Goal: Transaction & Acquisition: Purchase product/service

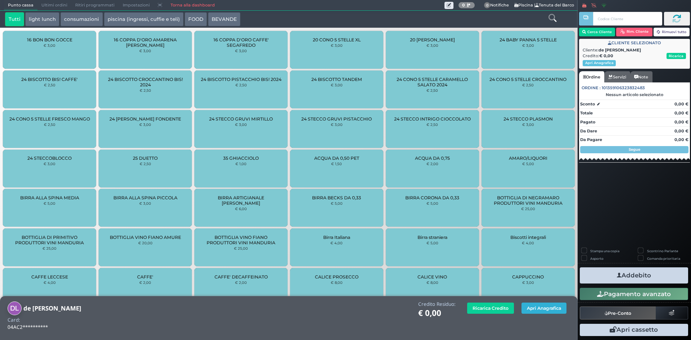
click at [534, 307] on button "Apri Anagrafica" at bounding box center [544, 308] width 45 height 11
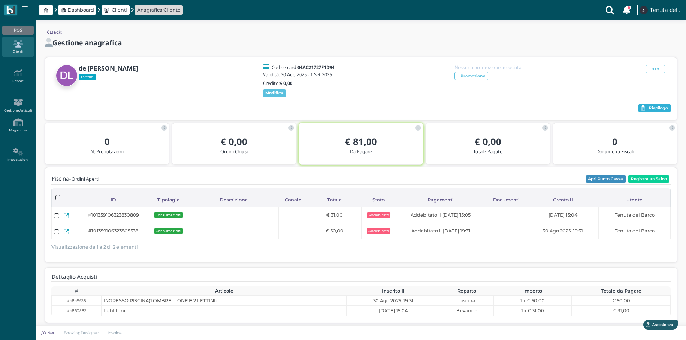
click at [651, 105] on button "Riepilogo" at bounding box center [654, 108] width 32 height 9
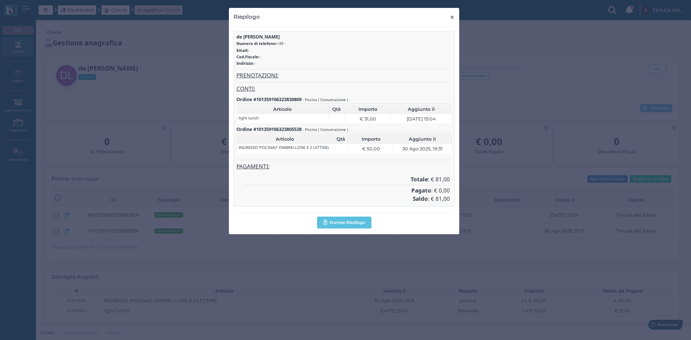
click at [453, 16] on span "×" at bounding box center [452, 17] width 5 height 9
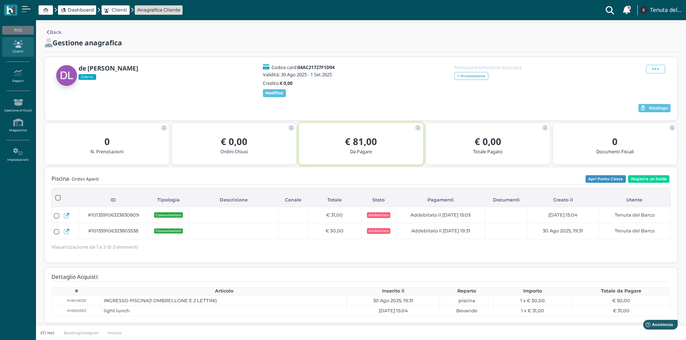
click at [401, 88] on div "de lorenzo Esterno Codice card: 04AC21727F1D94 Validità: 30 Ago 2025 - 1 Set 20…" at bounding box center [360, 81] width 619 height 35
click at [649, 182] on button "Registra un Saldo" at bounding box center [648, 179] width 41 height 8
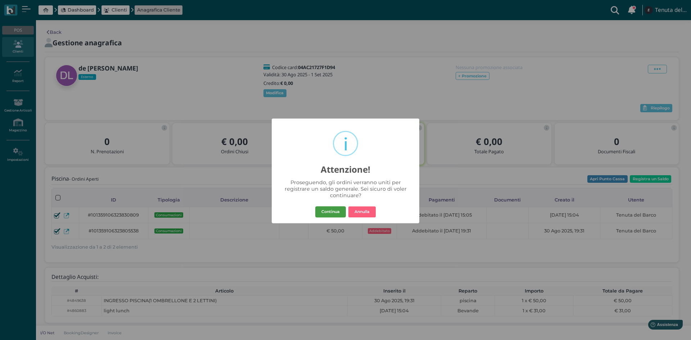
click at [336, 212] on button "Continua" at bounding box center [330, 212] width 31 height 12
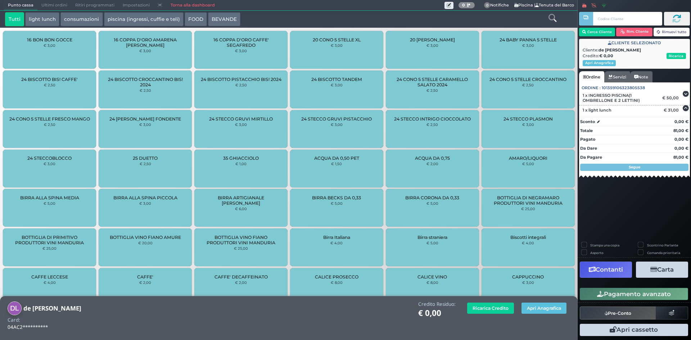
click at [670, 271] on button "Carta" at bounding box center [662, 270] width 52 height 16
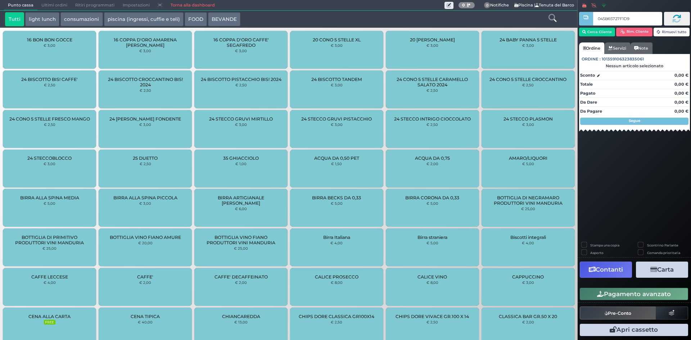
type input "045B65727F1D90"
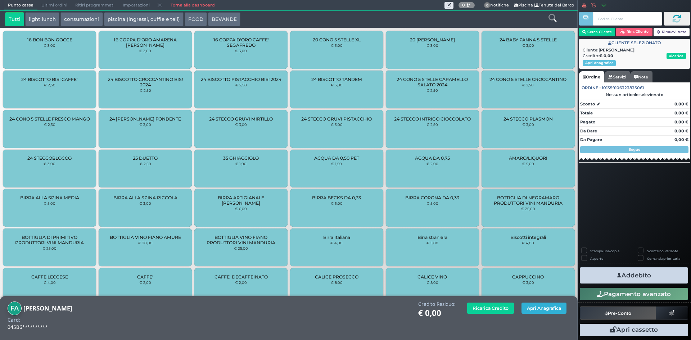
click at [528, 307] on button "Apri Anagrafica" at bounding box center [544, 308] width 45 height 11
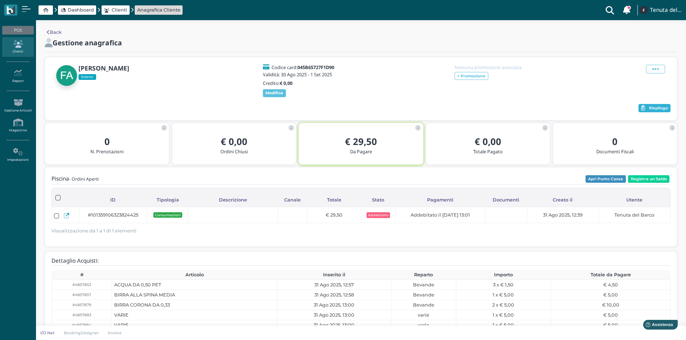
click at [662, 108] on span "Riepilogo" at bounding box center [658, 108] width 19 height 5
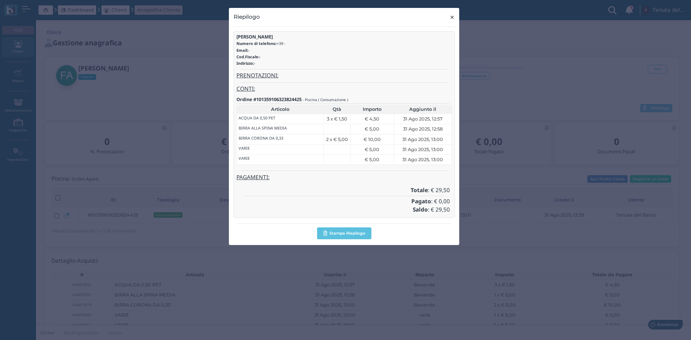
click at [450, 18] on span "×" at bounding box center [452, 17] width 5 height 9
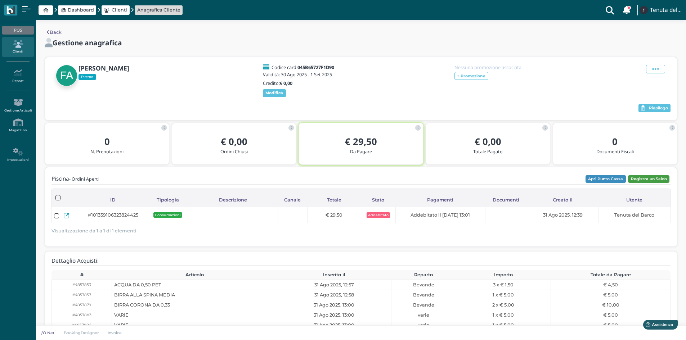
click at [644, 180] on button "Registra un Saldo" at bounding box center [648, 179] width 41 height 8
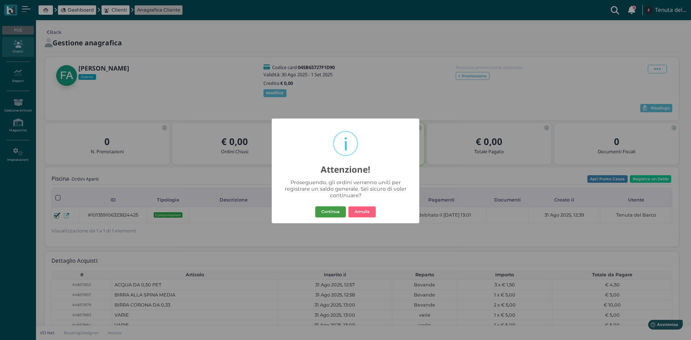
click at [332, 213] on button "Continua" at bounding box center [330, 212] width 31 height 12
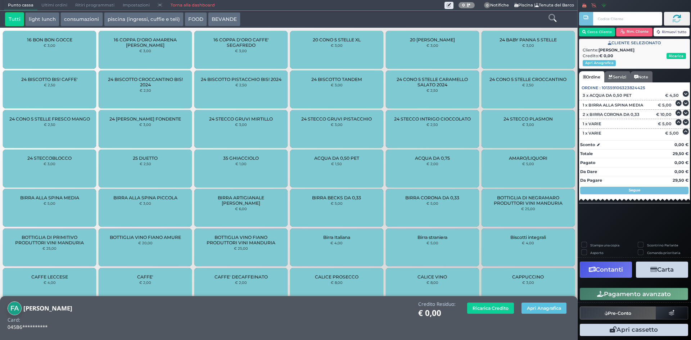
click at [662, 274] on button "Carta" at bounding box center [662, 270] width 52 height 16
